Goal: Navigation & Orientation: Go to known website

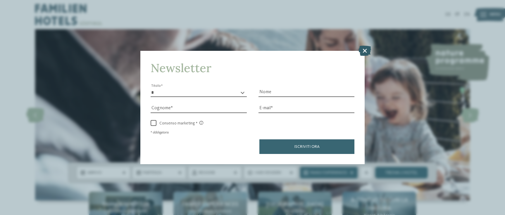
click at [363, 52] on icon at bounding box center [364, 50] width 13 height 10
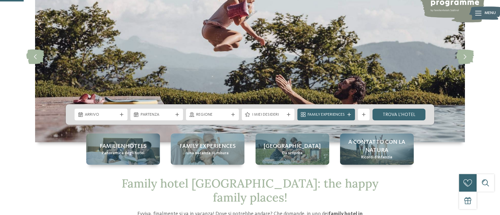
scroll to position [119, 0]
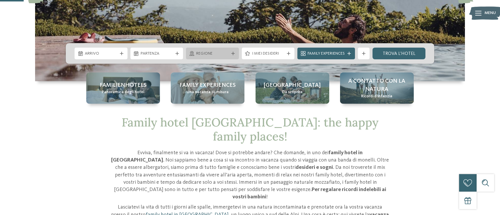
click at [208, 54] on span "Regione" at bounding box center [212, 54] width 32 height 6
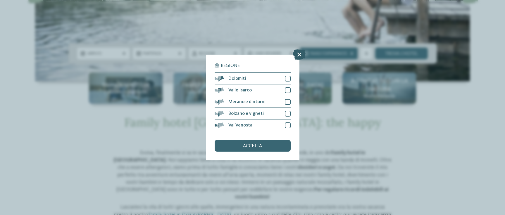
click at [294, 58] on icon at bounding box center [299, 54] width 13 height 10
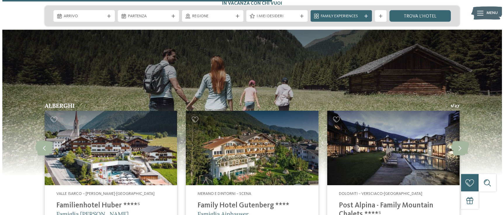
scroll to position [1461, 0]
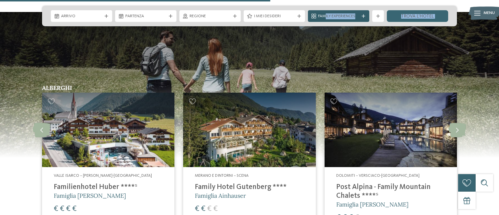
click at [325, 14] on span "Family Experiences" at bounding box center [338, 16] width 41 height 6
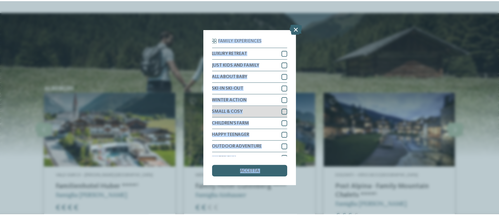
scroll to position [8, 0]
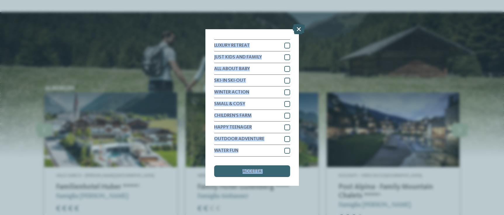
click at [299, 30] on icon at bounding box center [299, 29] width 13 height 10
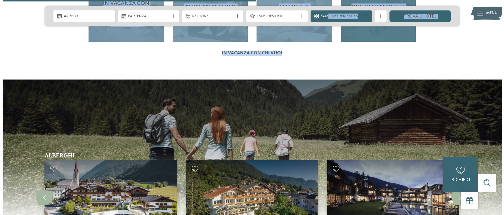
scroll to position [1372, 0]
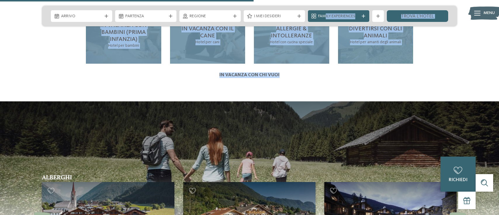
click at [461, 40] on div "Family hotel Alto Adige: the happy family places! Evviva, finalmente si va in v…" at bounding box center [249, 66] width 499 height 2406
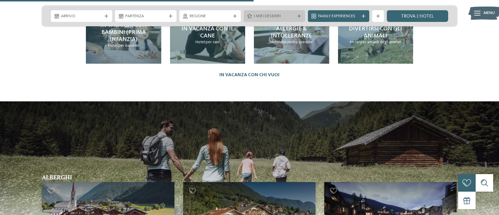
click at [260, 13] on div "I miei desideri" at bounding box center [275, 16] width 44 height 6
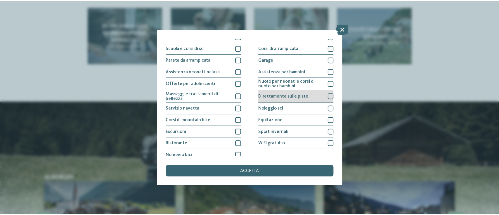
scroll to position [92, 0]
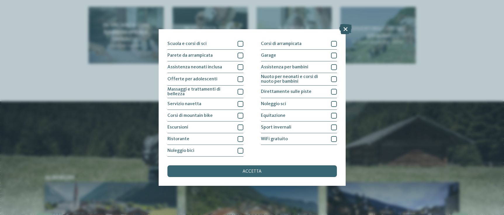
click at [344, 29] on icon at bounding box center [345, 29] width 13 height 10
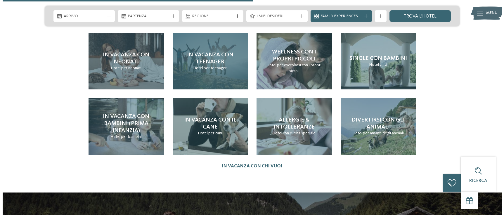
scroll to position [1253, 0]
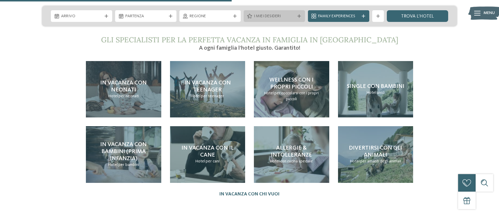
click at [262, 15] on span "I miei desideri" at bounding box center [274, 16] width 41 height 6
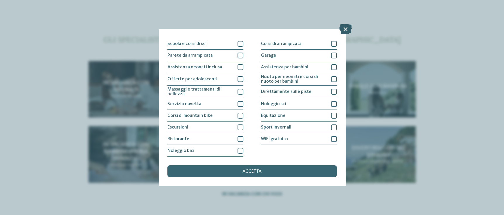
click at [348, 27] on icon at bounding box center [345, 29] width 13 height 10
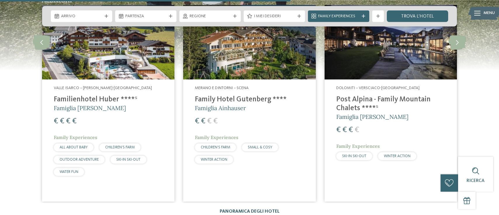
scroll to position [1580, 0]
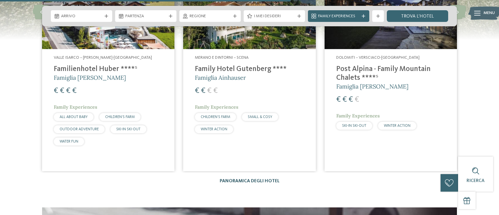
click at [258, 179] on link "Panoramica degli hotel" at bounding box center [250, 181] width 60 height 5
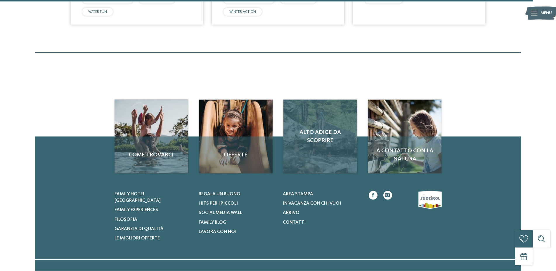
scroll to position [1909, 0]
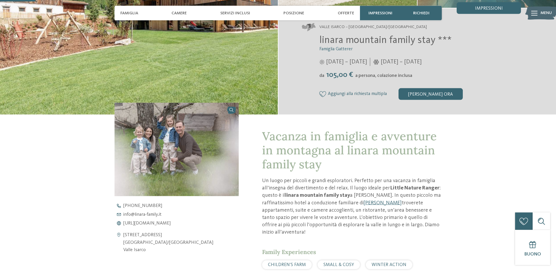
scroll to position [119, 0]
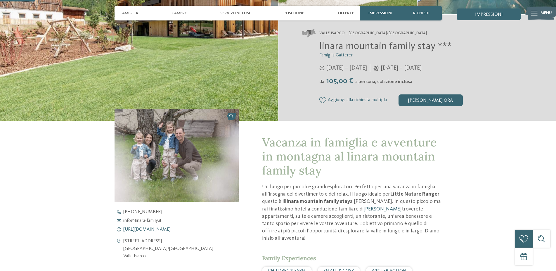
click at [171, 230] on span "https://www.linara-family.it/it" at bounding box center [146, 229] width 47 height 5
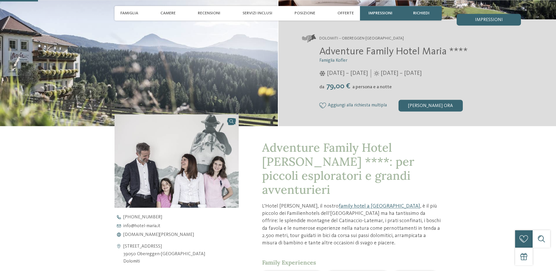
scroll to position [119, 0]
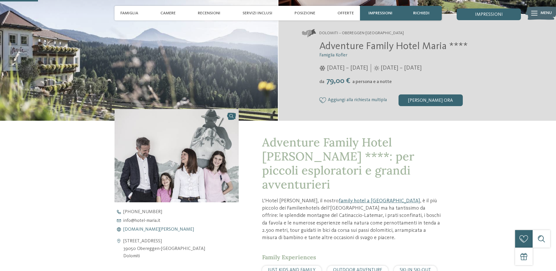
click at [153, 231] on span "www.hotel-maria.it" at bounding box center [158, 229] width 71 height 5
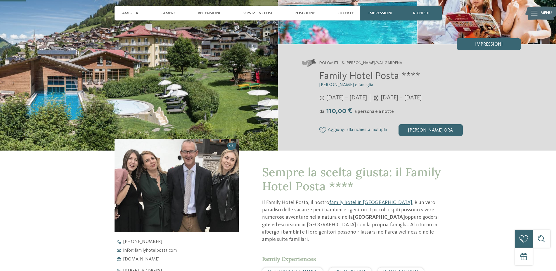
scroll to position [209, 0]
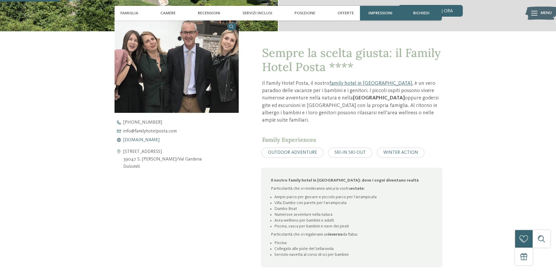
click at [151, 141] on span "[DOMAIN_NAME]" at bounding box center [141, 140] width 36 height 5
